Goal: Book appointment/travel/reservation

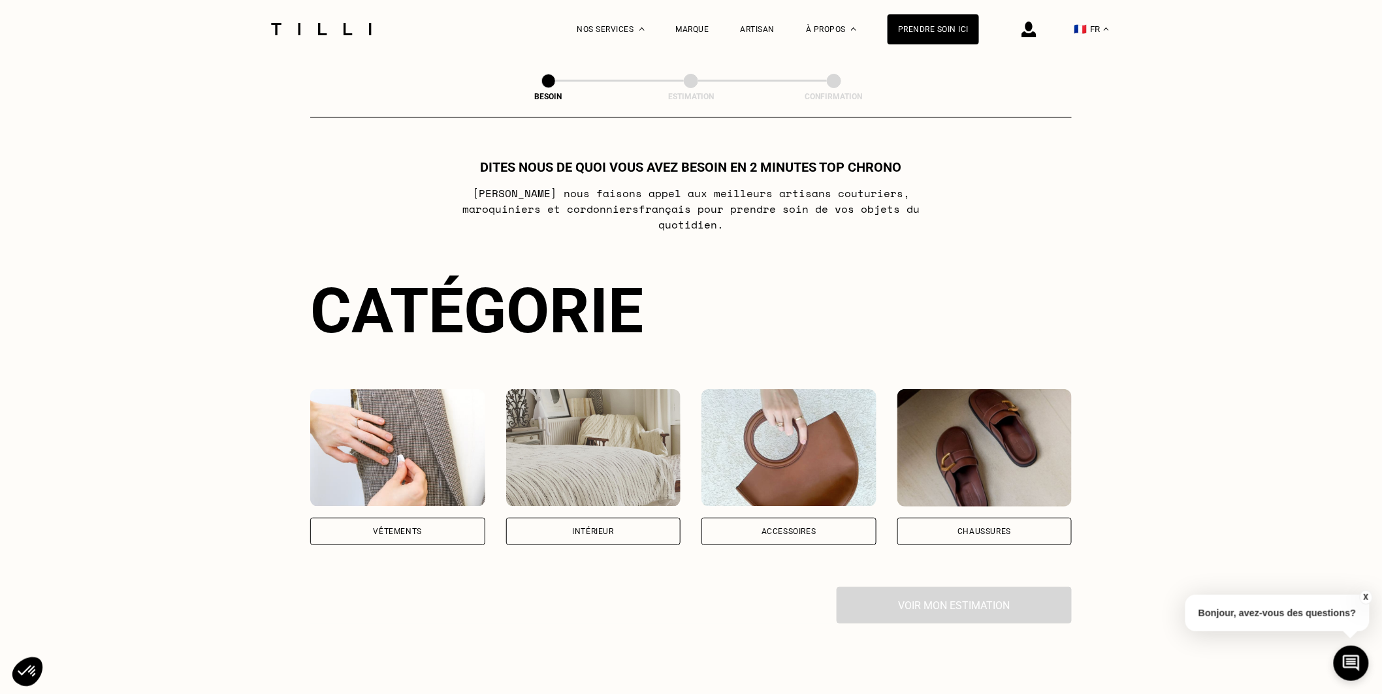
click at [396, 456] on img at bounding box center [397, 448] width 175 height 118
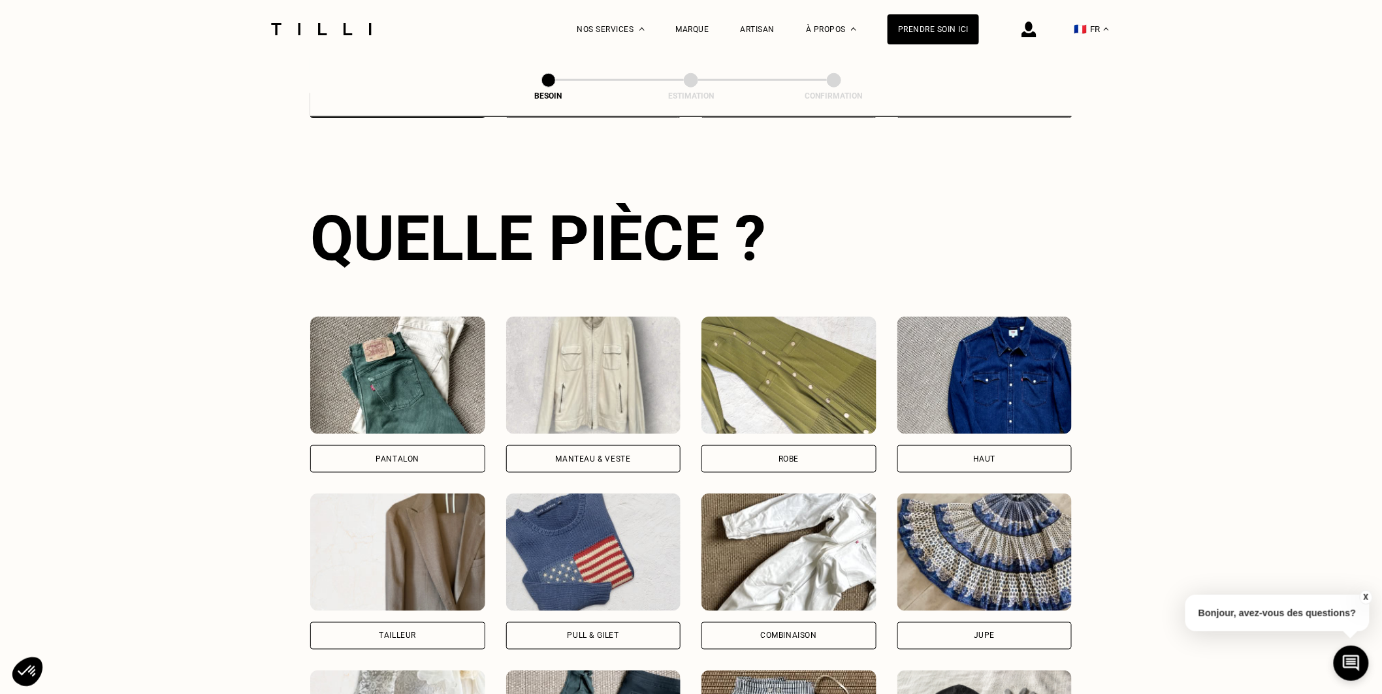
click at [402, 373] on img at bounding box center [397, 376] width 175 height 118
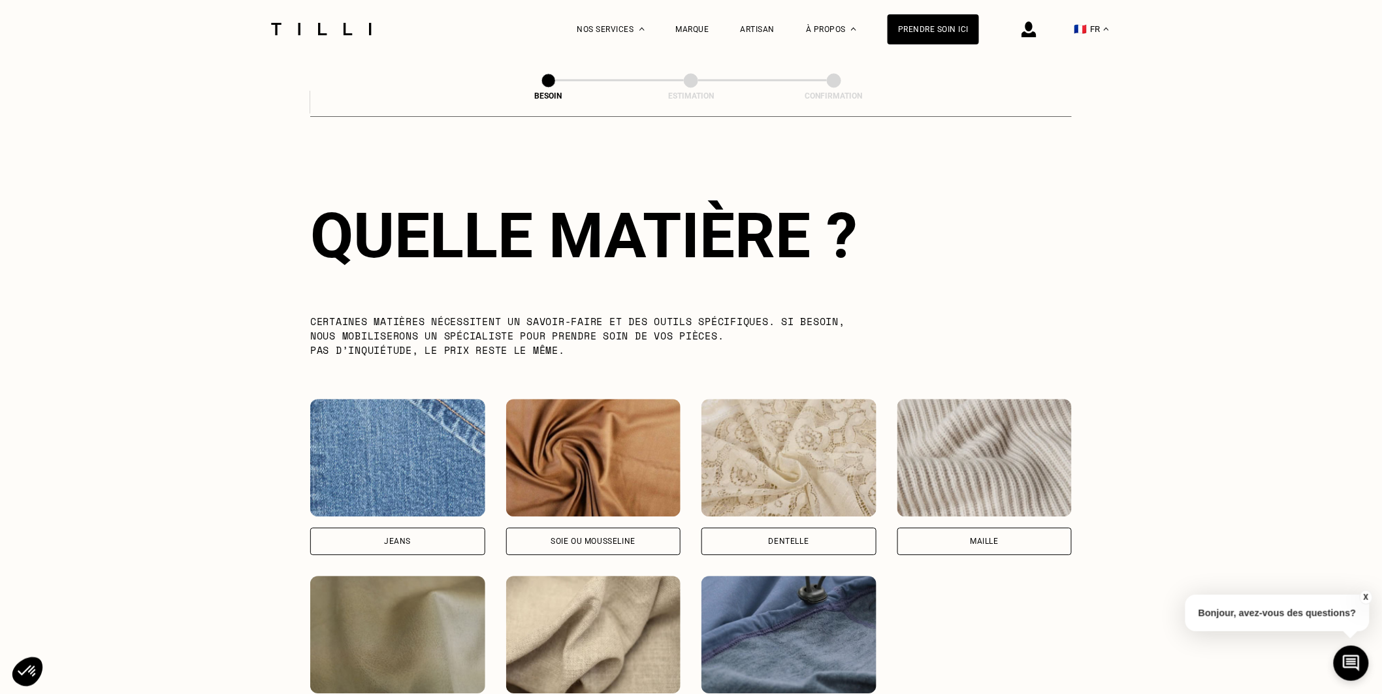
click at [413, 447] on img at bounding box center [397, 458] width 175 height 118
select select "FR"
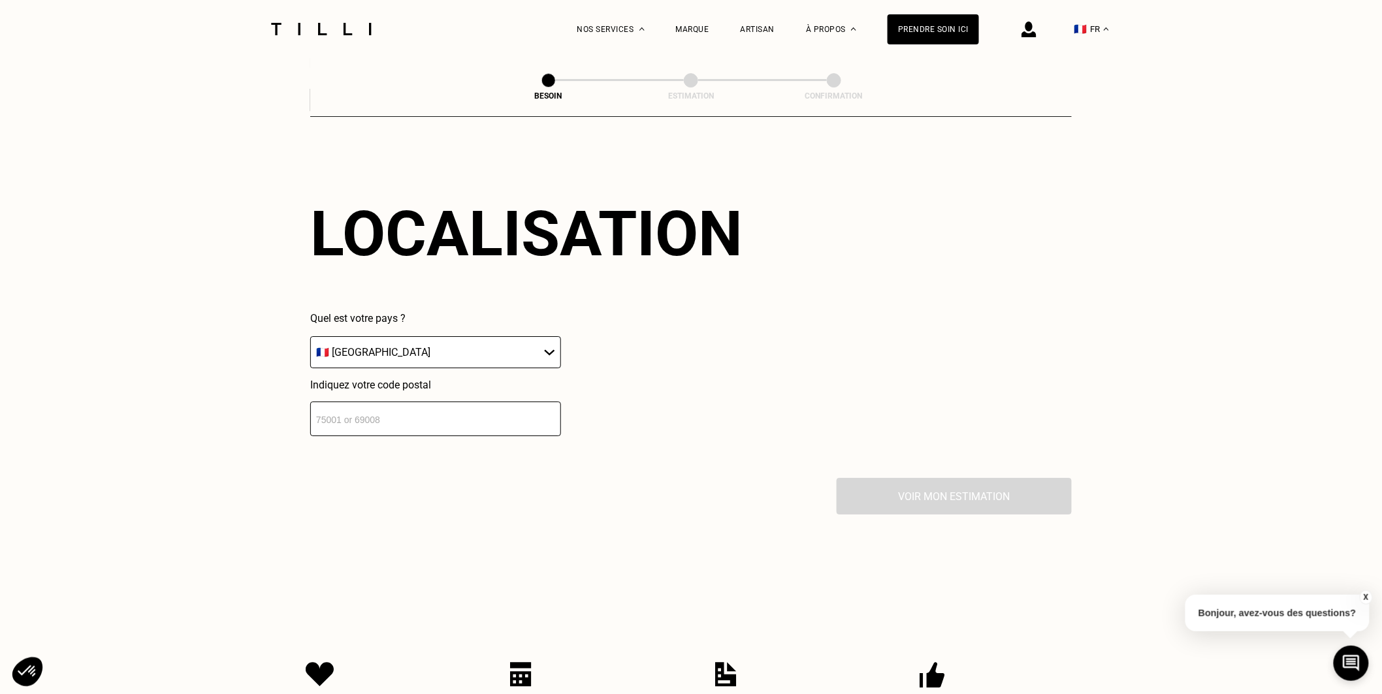
scroll to position [1759, 0]
click at [423, 336] on select "🇩🇪 [GEOGRAPHIC_DATA] 🇦🇹 [GEOGRAPHIC_DATA] 🇧🇪 [GEOGRAPHIC_DATA] 🇧🇬 Bulgarie 🇨🇾 C…" at bounding box center [435, 351] width 251 height 32
click at [423, 368] on div "Quel est votre pays ? 🇩🇪 [GEOGRAPHIC_DATA] 🇦🇹 [GEOGRAPHIC_DATA] 🇧🇪 [GEOGRAPHIC_…" at bounding box center [435, 373] width 251 height 124
click at [418, 418] on input "number" at bounding box center [435, 417] width 251 height 35
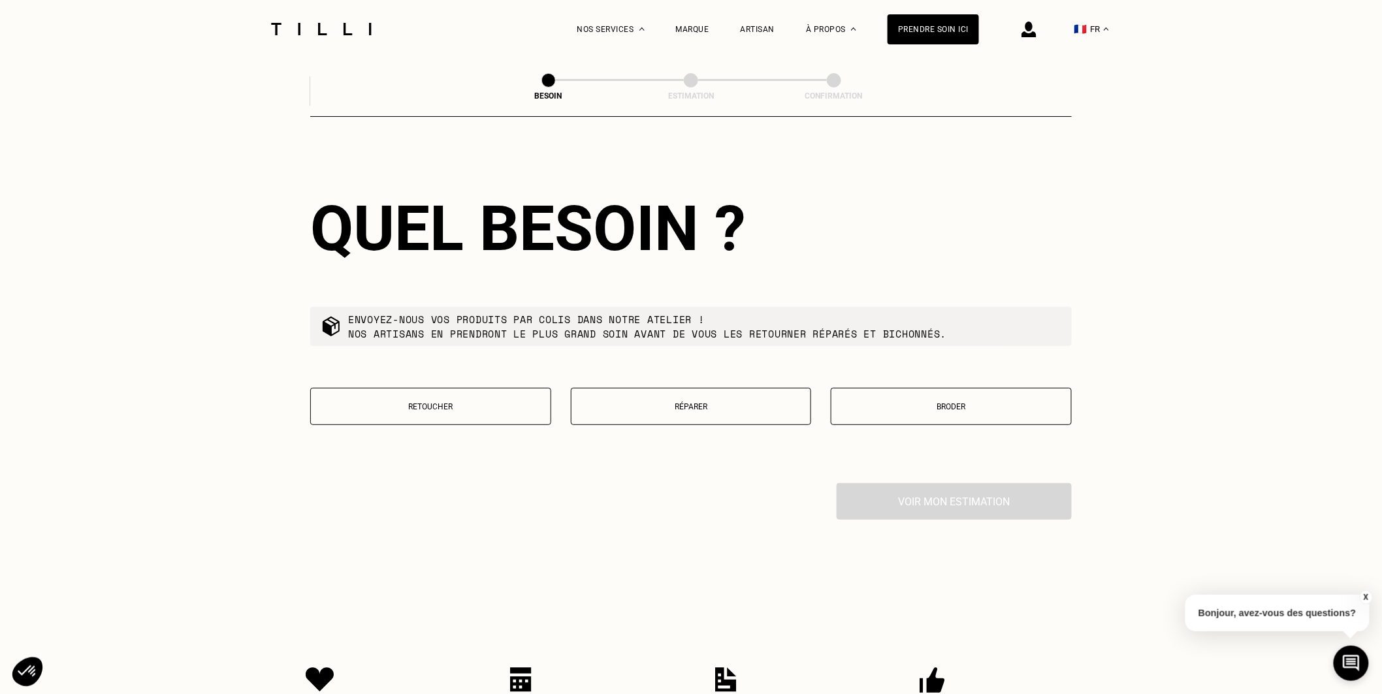
scroll to position [2086, 0]
type input "17200"
click at [484, 394] on button "Retoucher" at bounding box center [430, 405] width 241 height 37
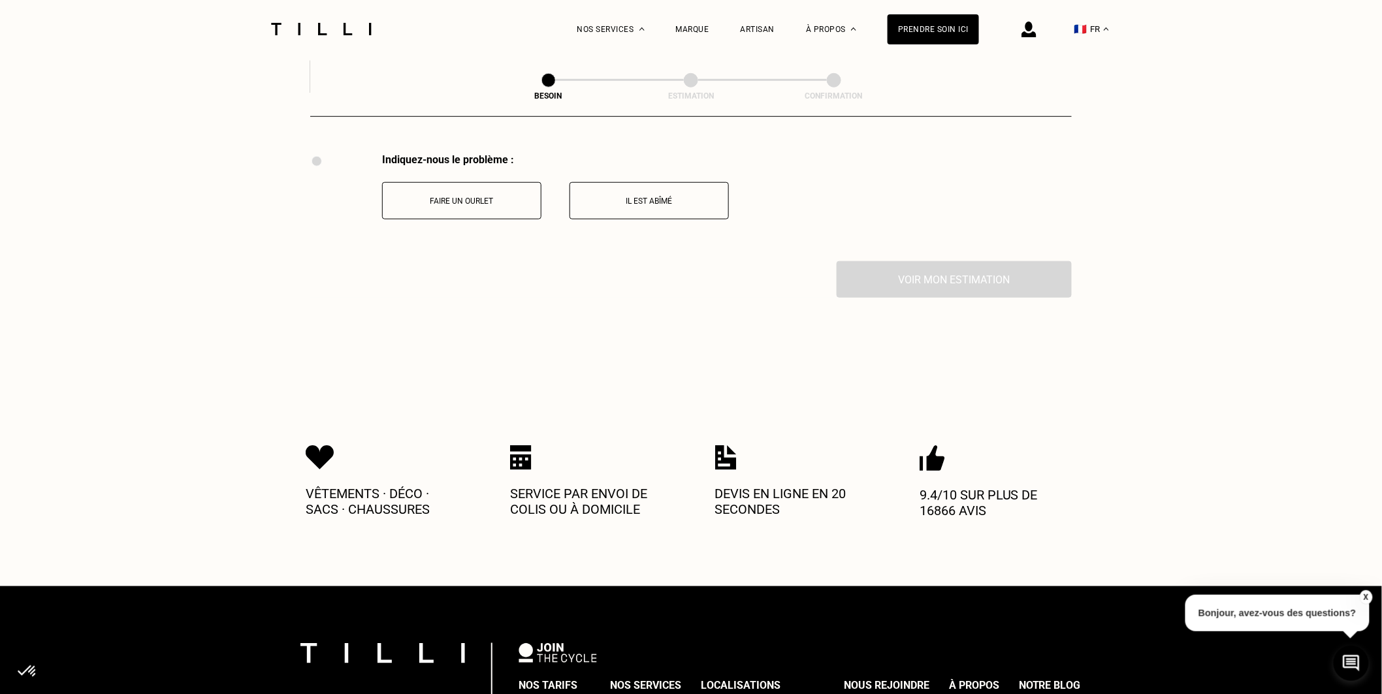
scroll to position [2421, 0]
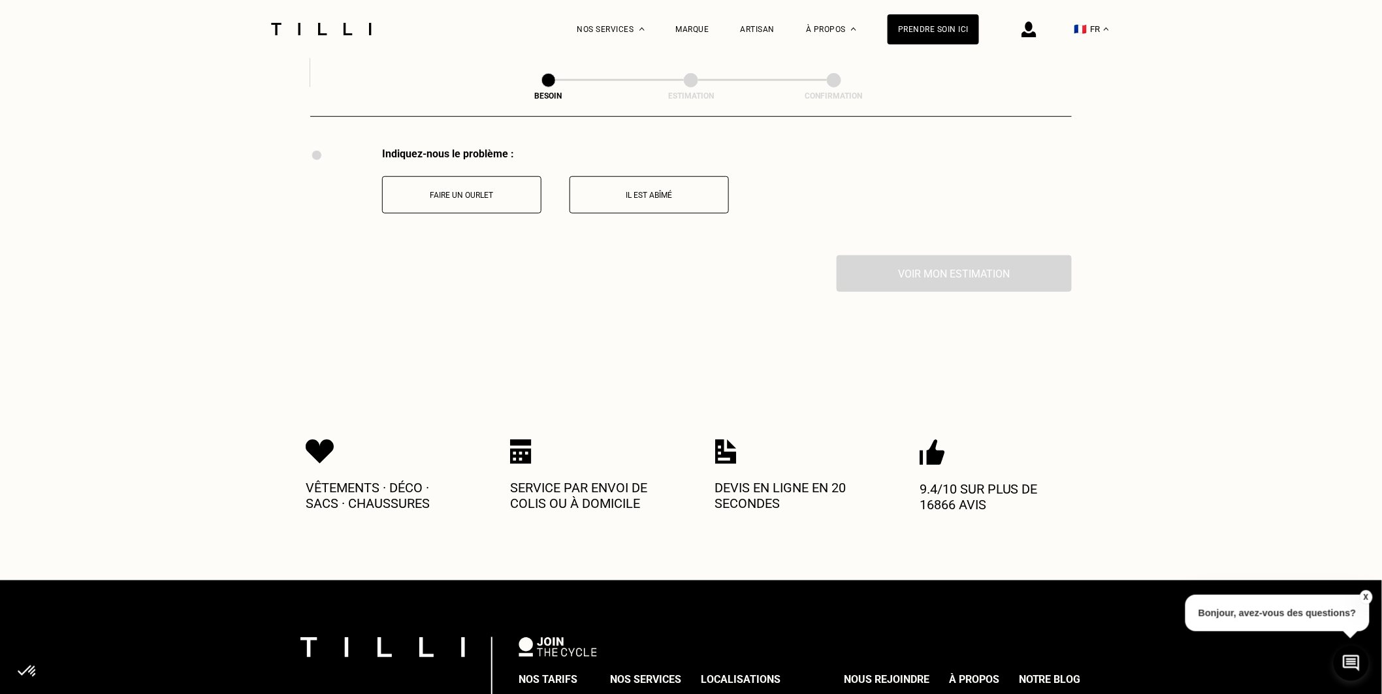
click at [584, 199] on p "Il est abîmé" at bounding box center [649, 195] width 145 height 9
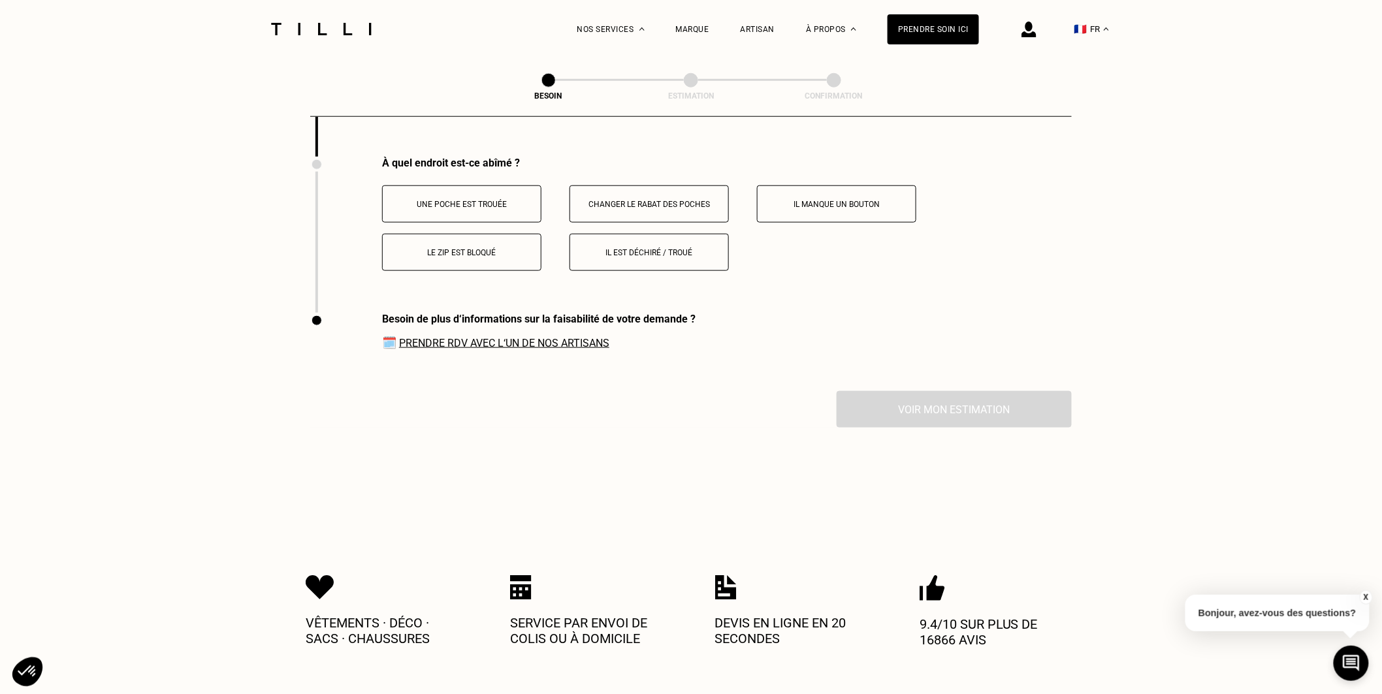
scroll to position [2530, 0]
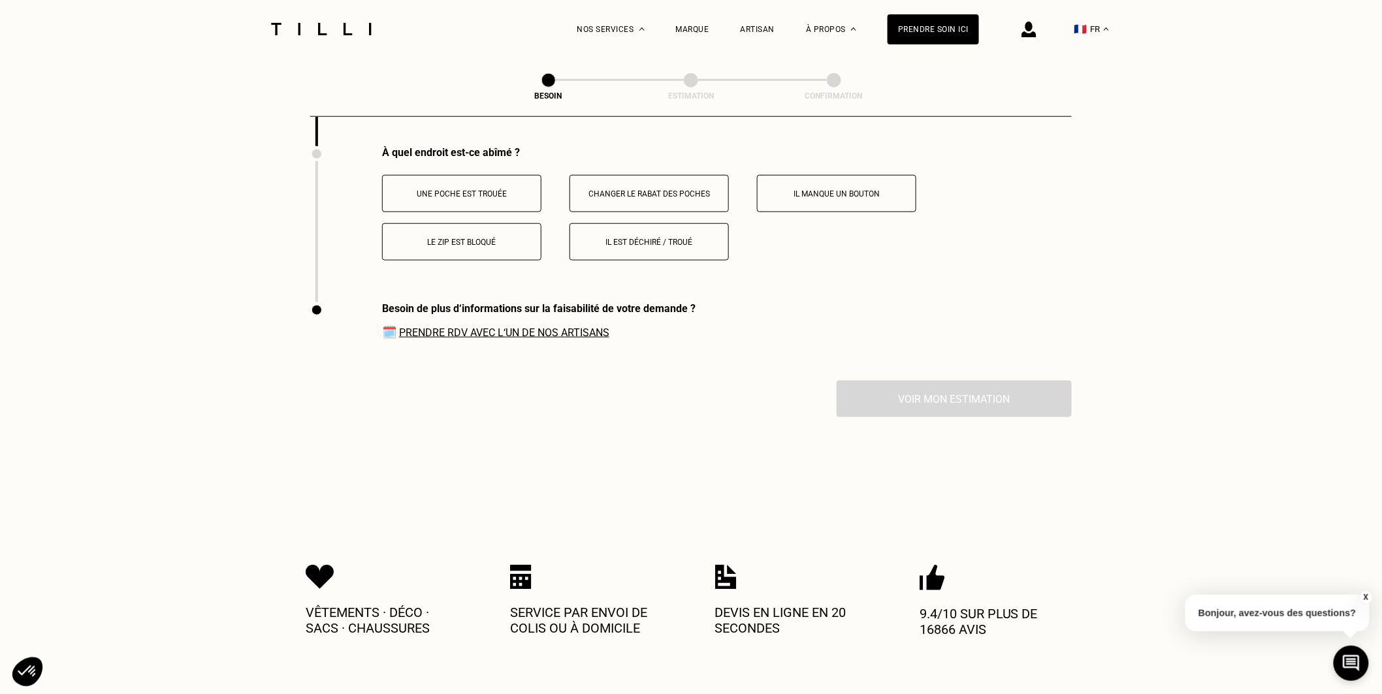
click at [465, 189] on p "Une poche est trouée" at bounding box center [461, 193] width 145 height 9
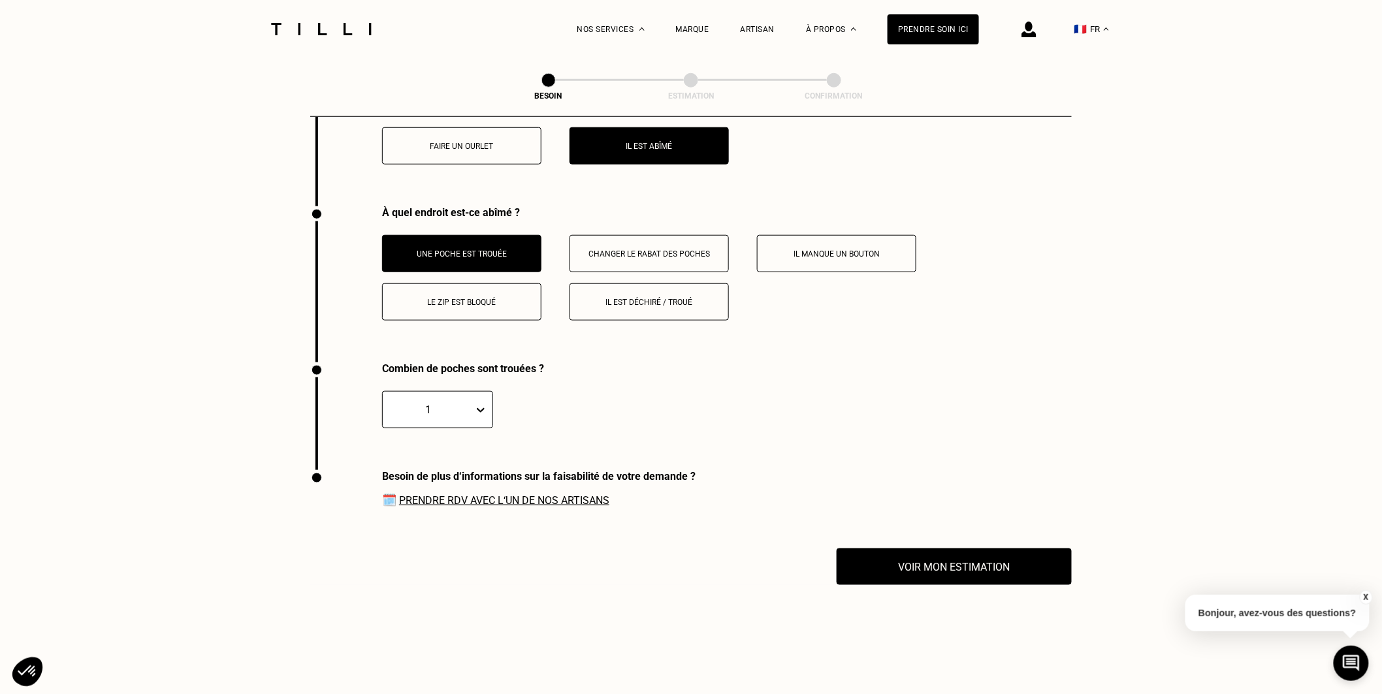
scroll to position [2469, 0]
click at [627, 276] on div "Une poche est trouée Changer le rabat des poches Il manque un bouton Le zip est…" at bounding box center [727, 279] width 690 height 86
click at [632, 255] on p "Changer le rabat des poches" at bounding box center [649, 254] width 145 height 9
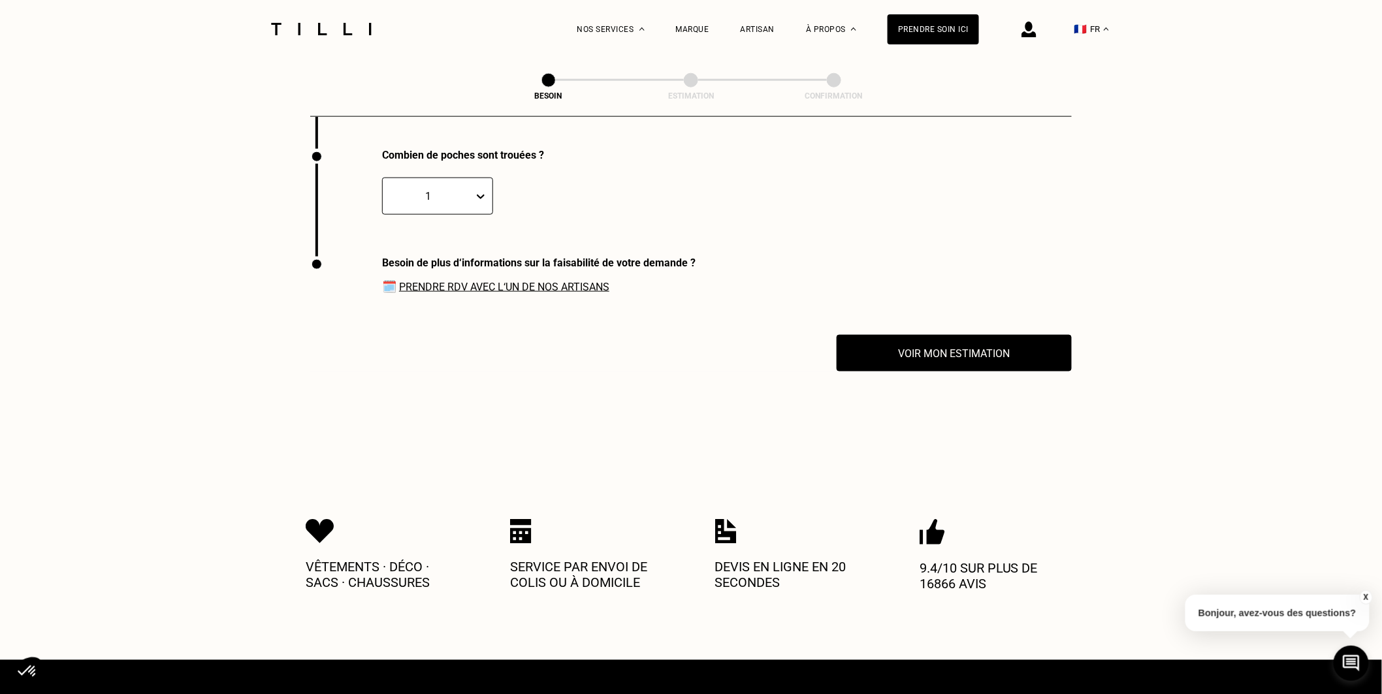
scroll to position [2687, 0]
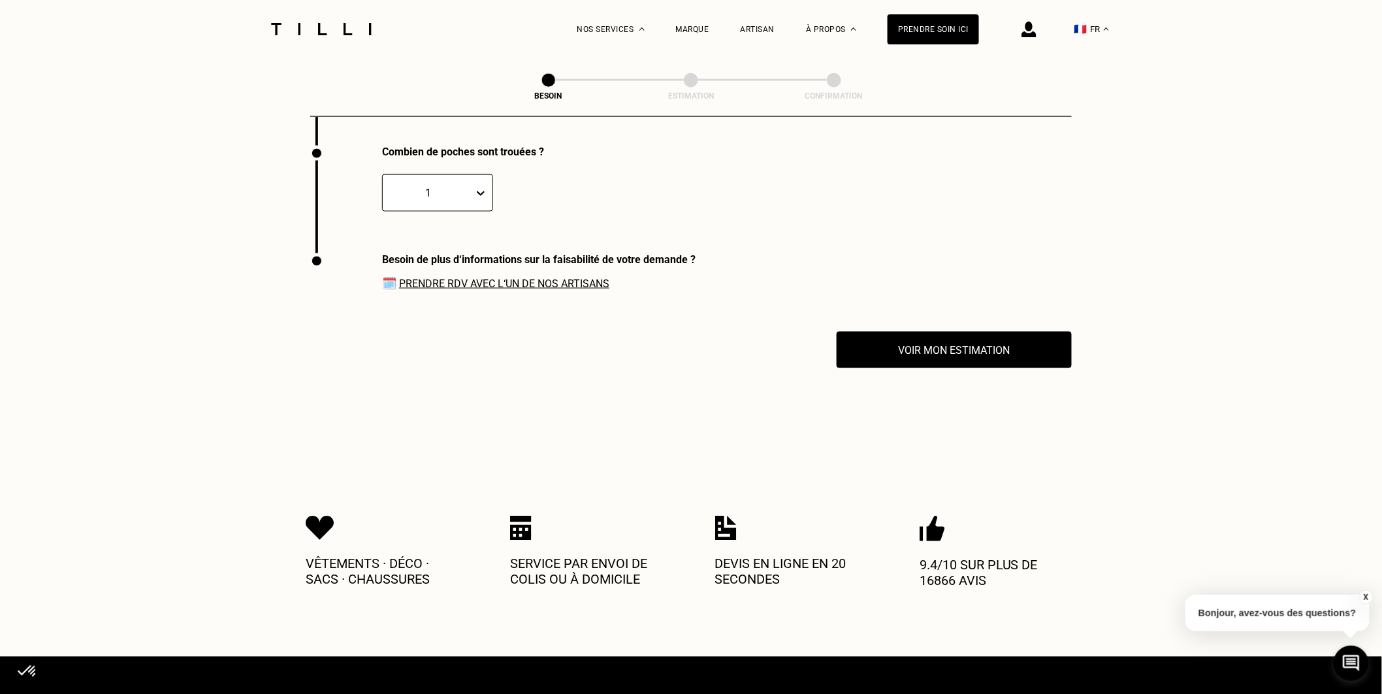
drag, startPoint x: 883, startPoint y: 342, endPoint x: 467, endPoint y: 394, distance: 419.4
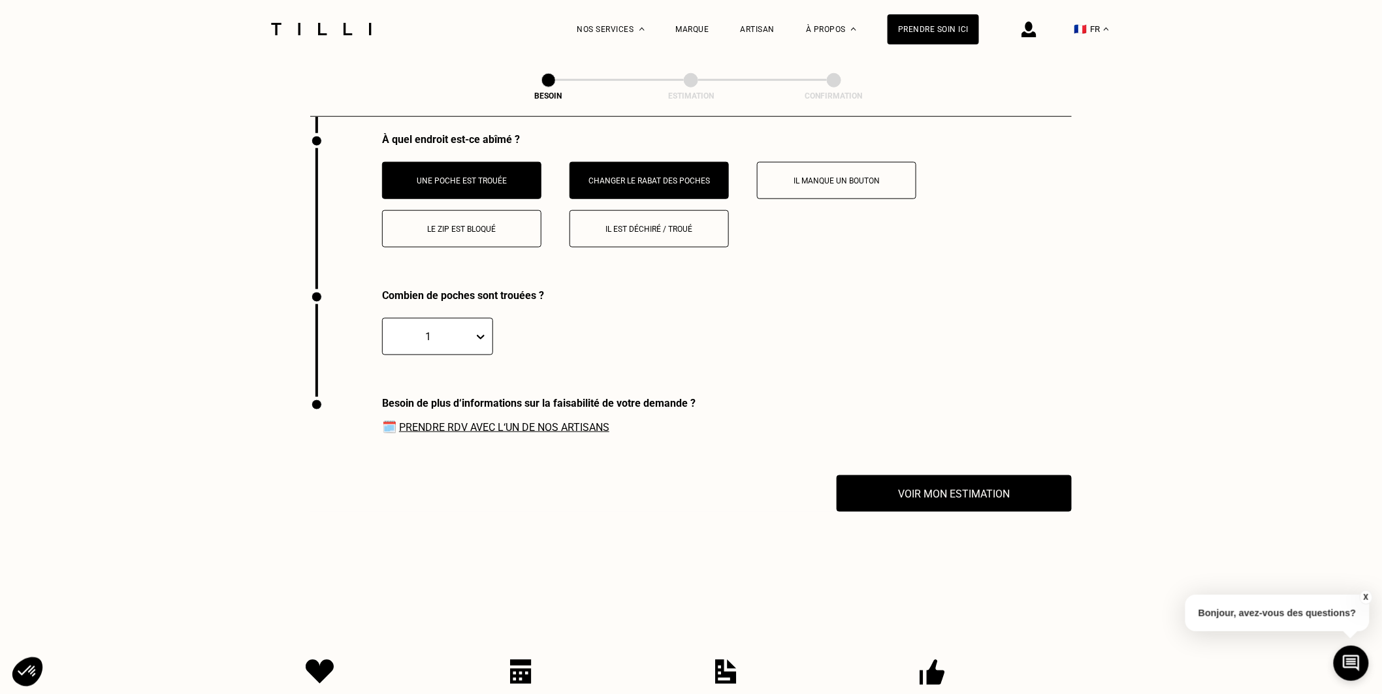
scroll to position [2542, 0]
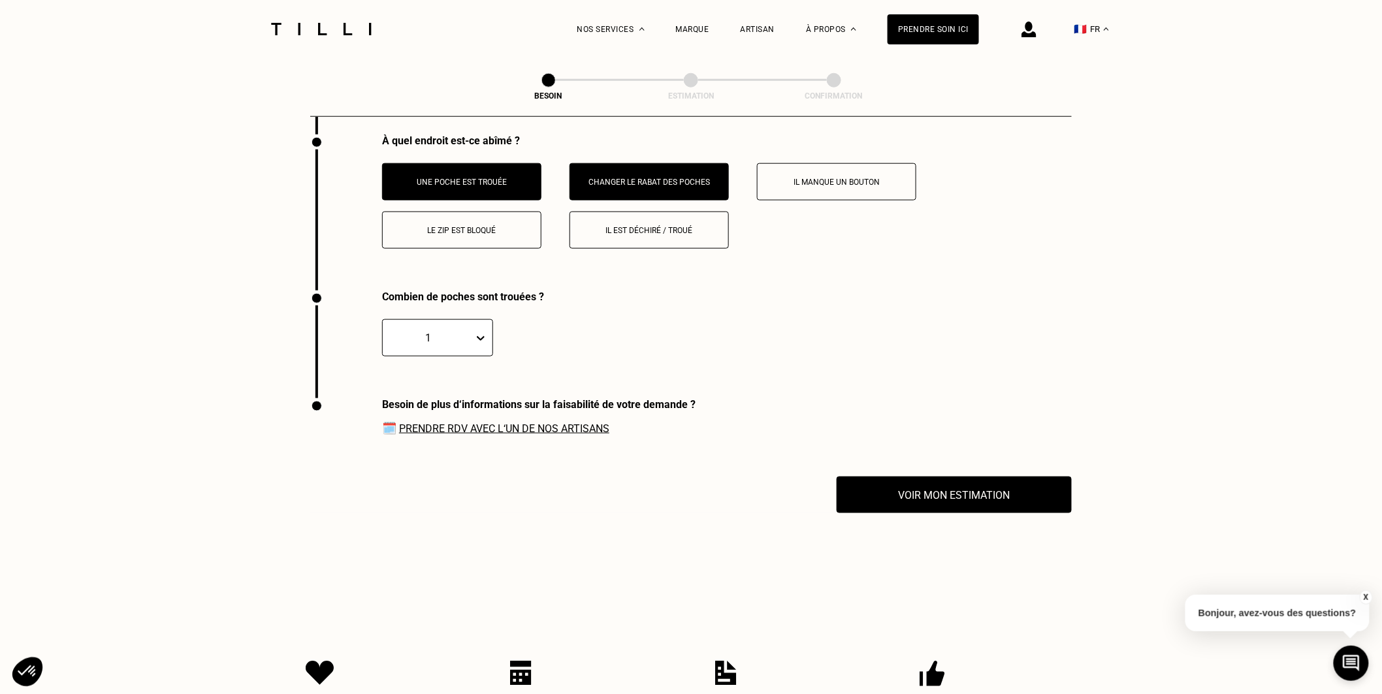
click at [638, 221] on button "Il est déchiré / troué" at bounding box center [649, 230] width 159 height 37
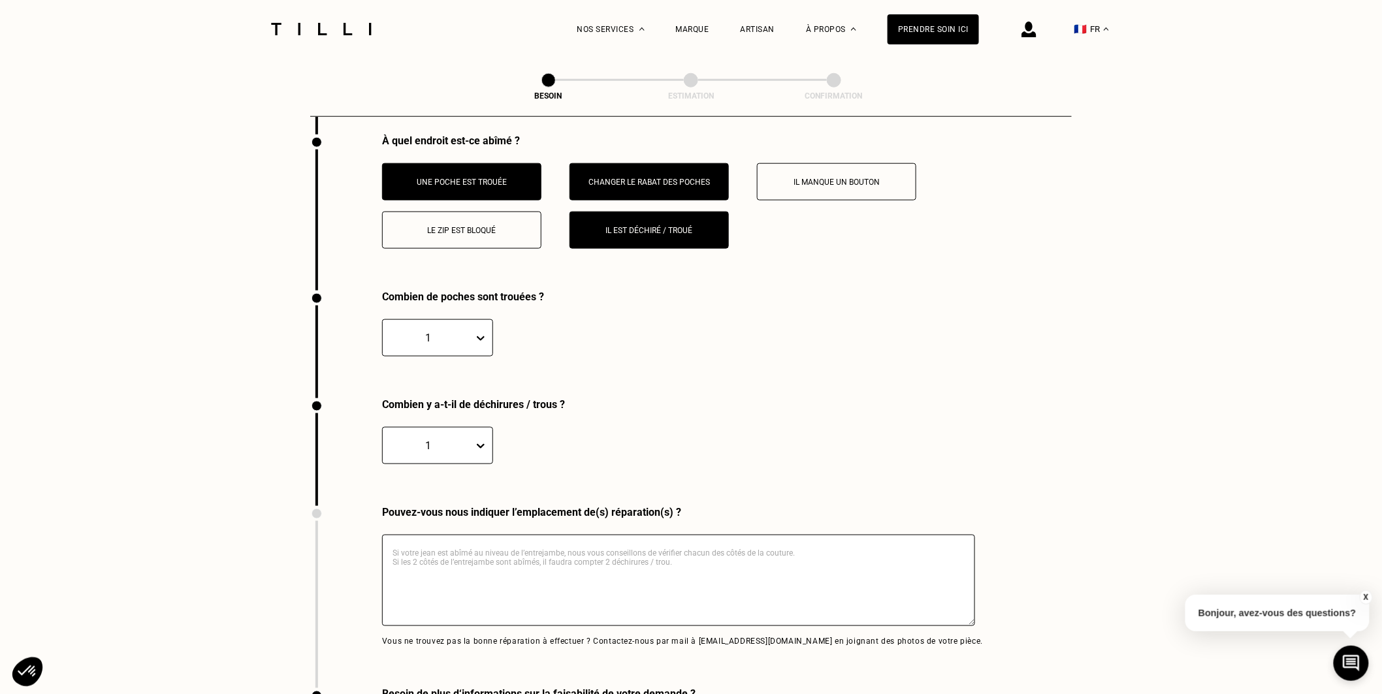
click at [487, 183] on p "Une poche est trouée" at bounding box center [461, 182] width 145 height 9
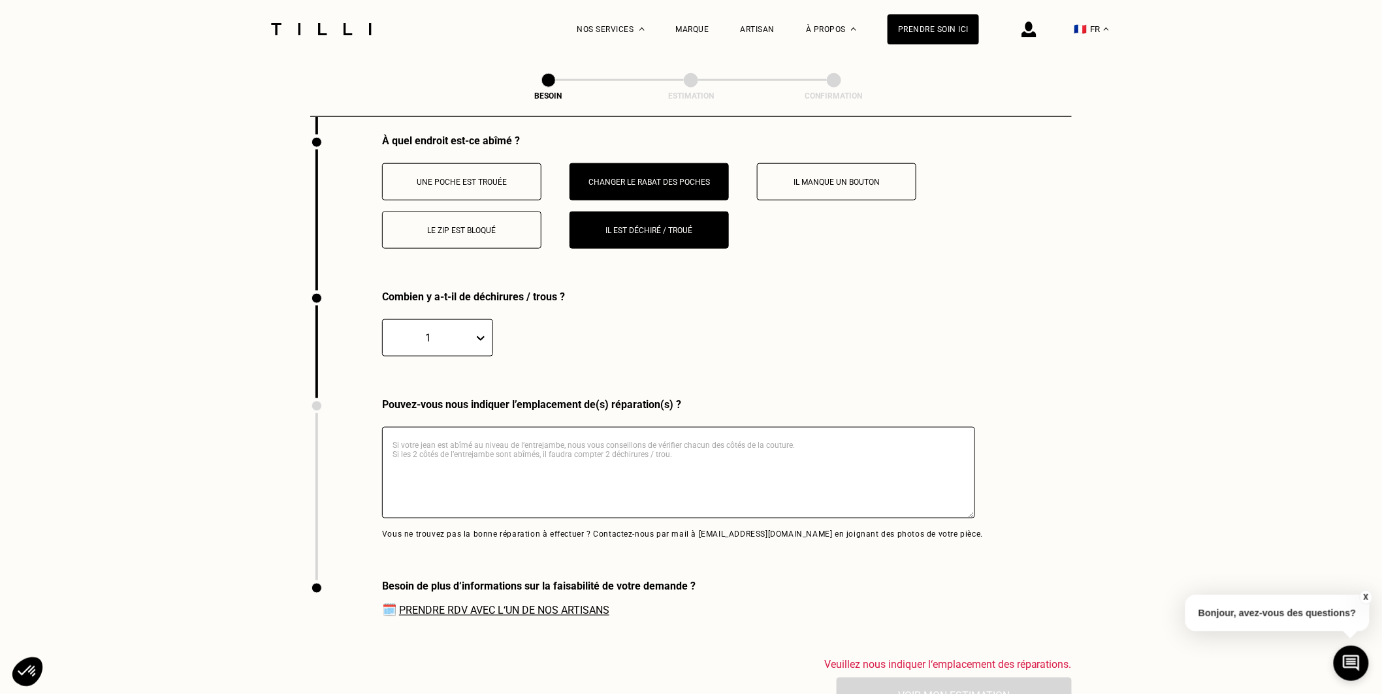
click at [668, 165] on button "Changer le rabat des poches" at bounding box center [649, 181] width 159 height 37
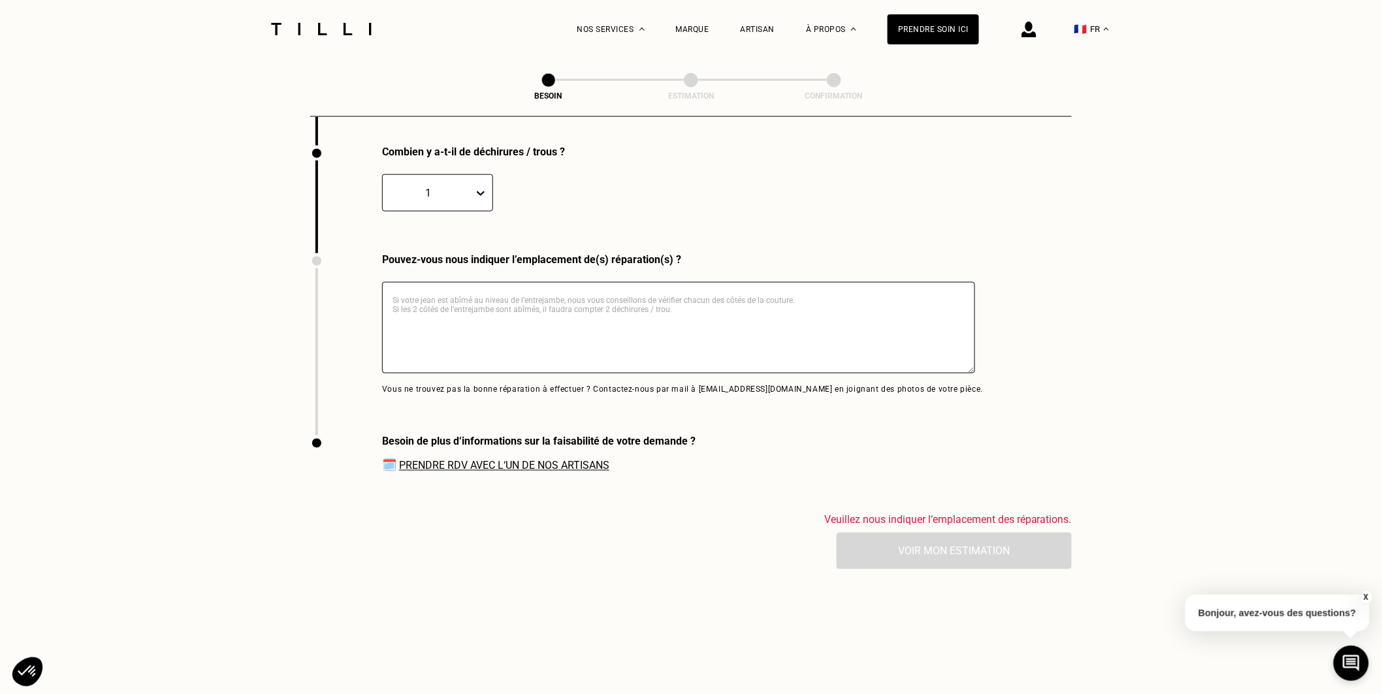
scroll to position [2469, 0]
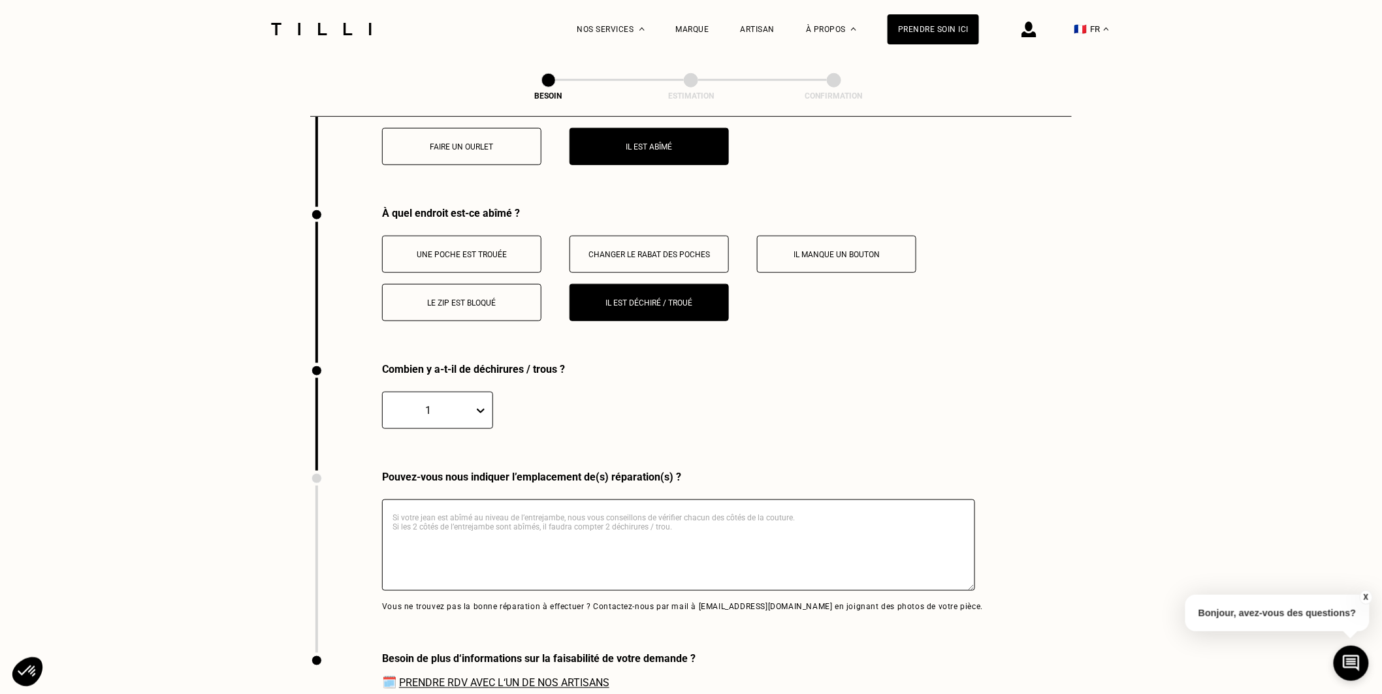
click at [389, 451] on div "Combien y a-t-il de déchirures / trous ? 1" at bounding box center [600, 417] width 580 height 108
click at [408, 423] on div "1" at bounding box center [437, 410] width 111 height 37
click at [422, 476] on div "2" at bounding box center [437, 473] width 111 height 24
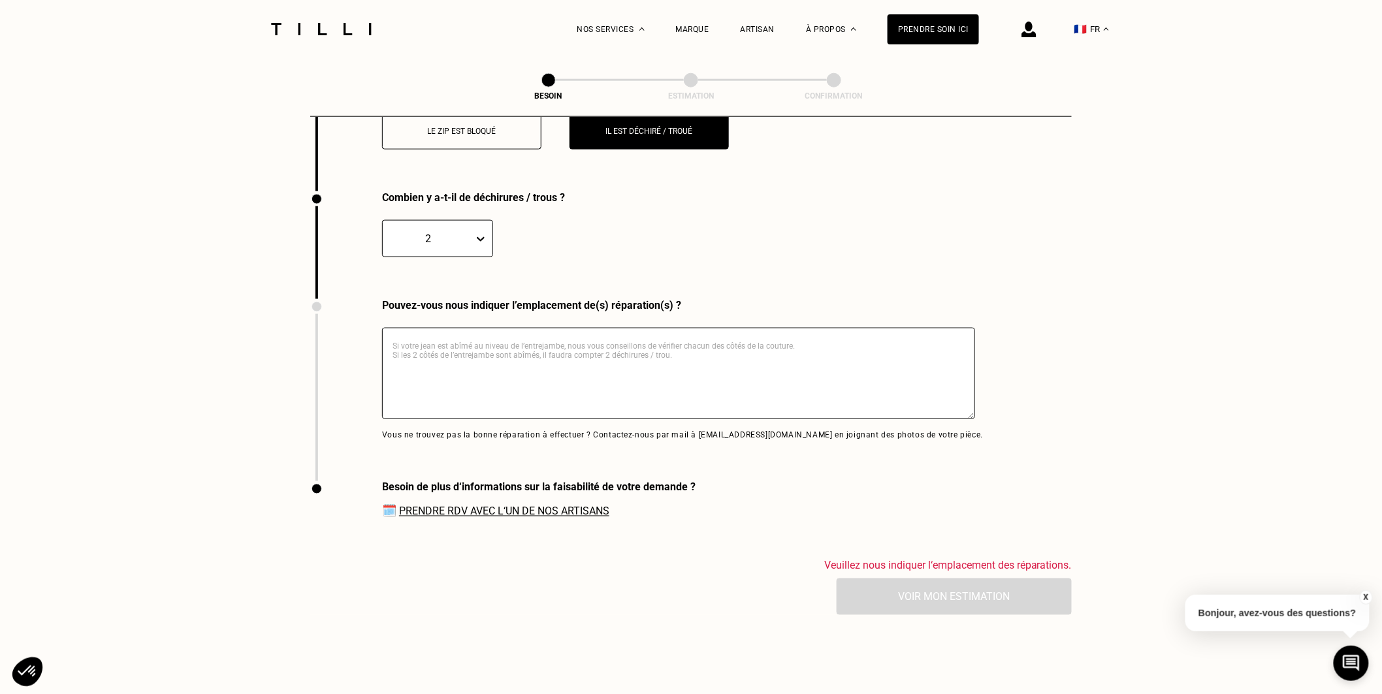
scroll to position [2687, 0]
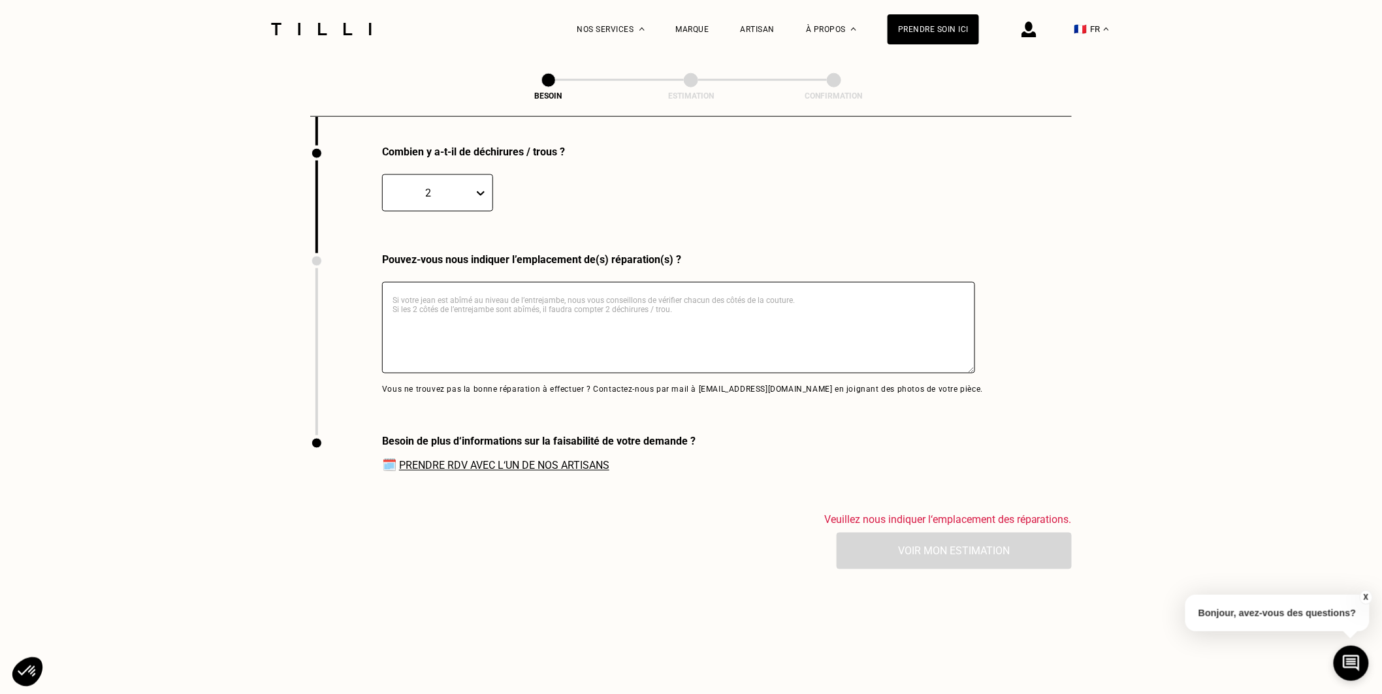
click at [615, 497] on div "Besoin de plus d‘informations sur la faisabilité de votre demande ? 🗓️ Prendre …" at bounding box center [502, 475] width 385 height 78
click at [580, 471] on link "Prendre RDV avec l‘un de nos artisans" at bounding box center [504, 466] width 210 height 12
